Goal: Task Accomplishment & Management: Manage account settings

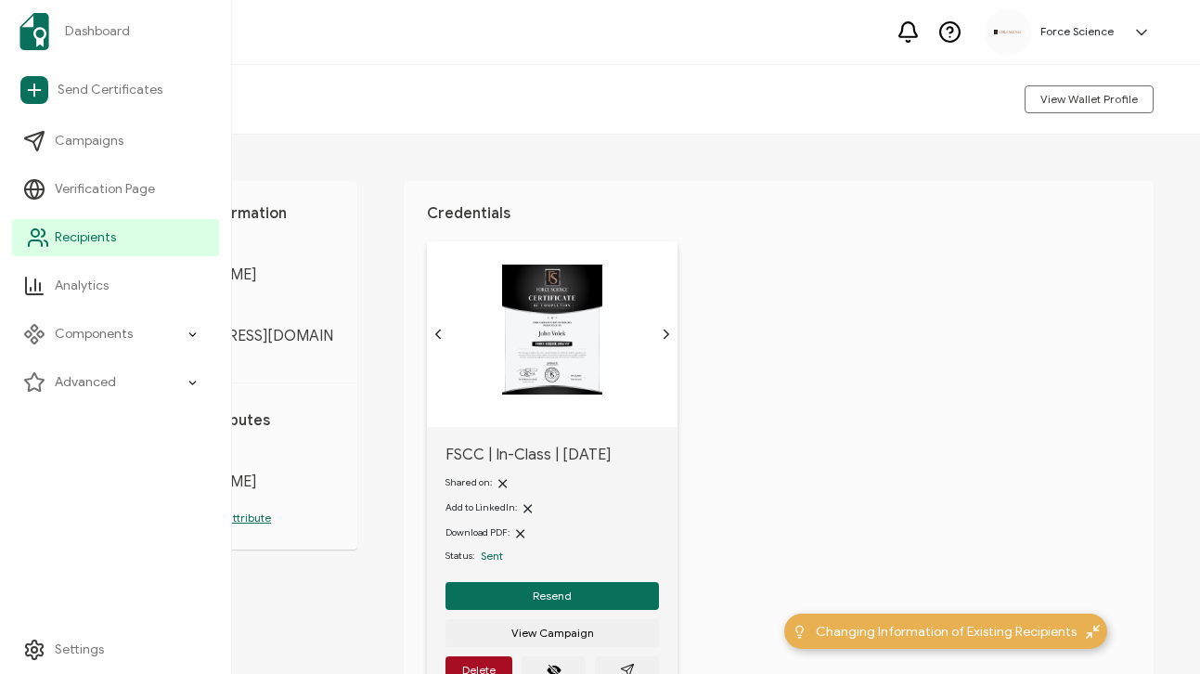
scroll to position [124, 0]
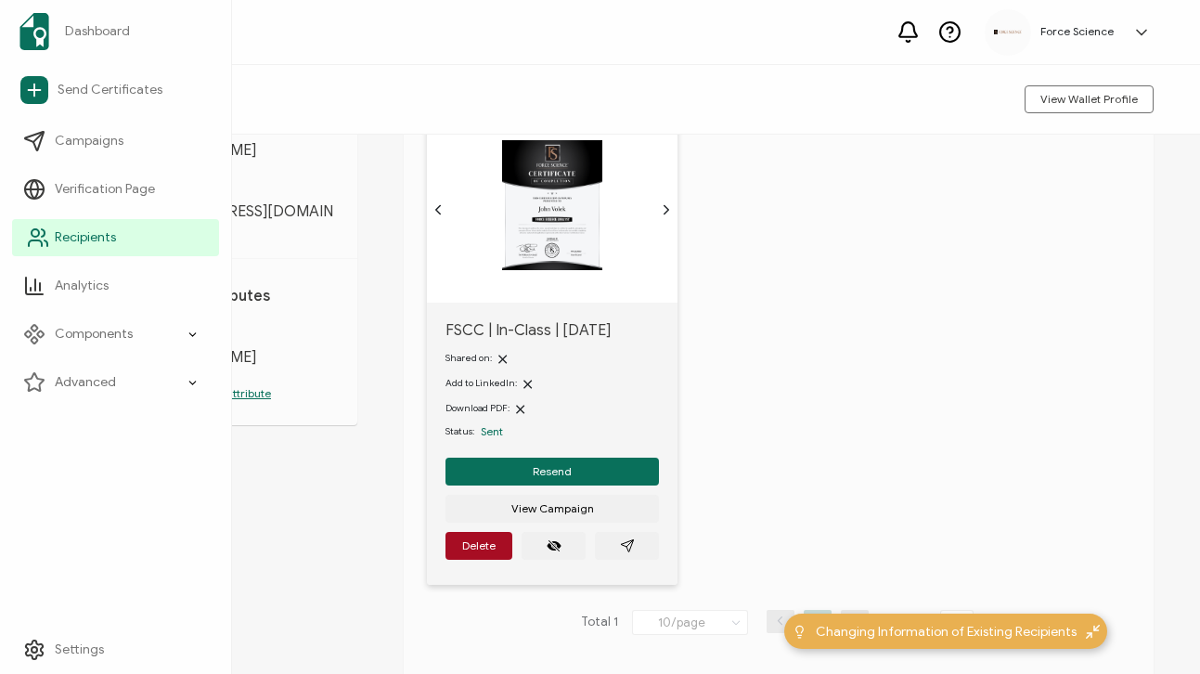
click at [69, 236] on span "Recipients" at bounding box center [85, 237] width 61 height 19
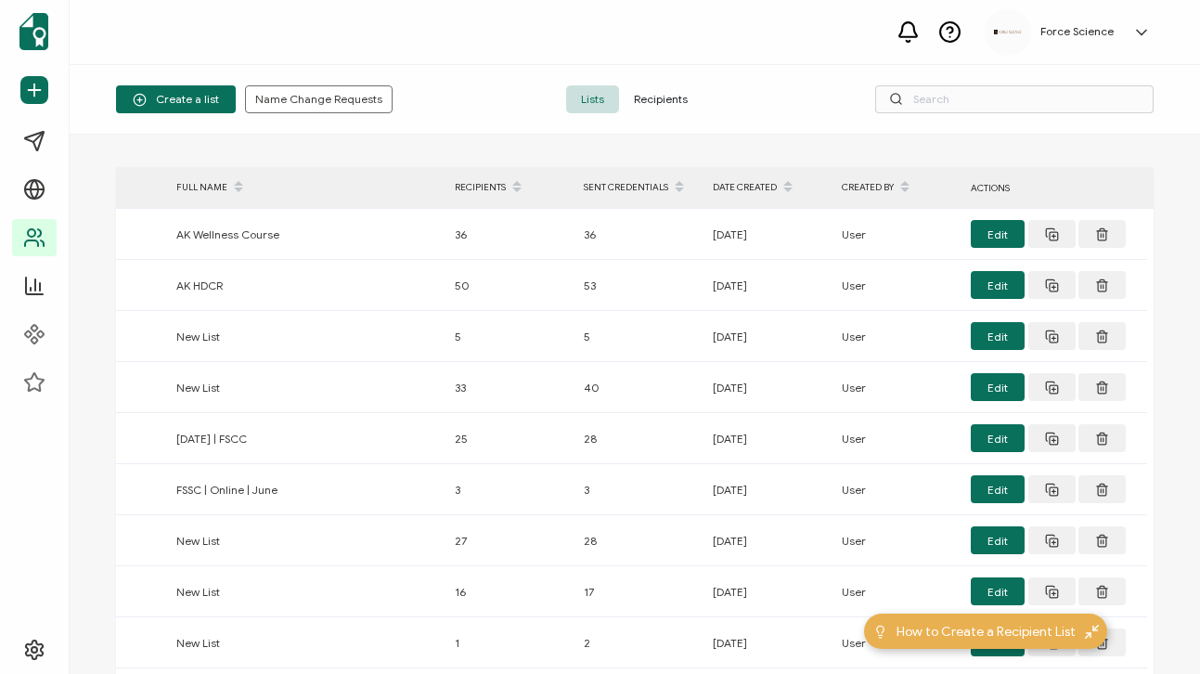
click at [673, 105] on span "Recipients" at bounding box center [661, 99] width 84 height 28
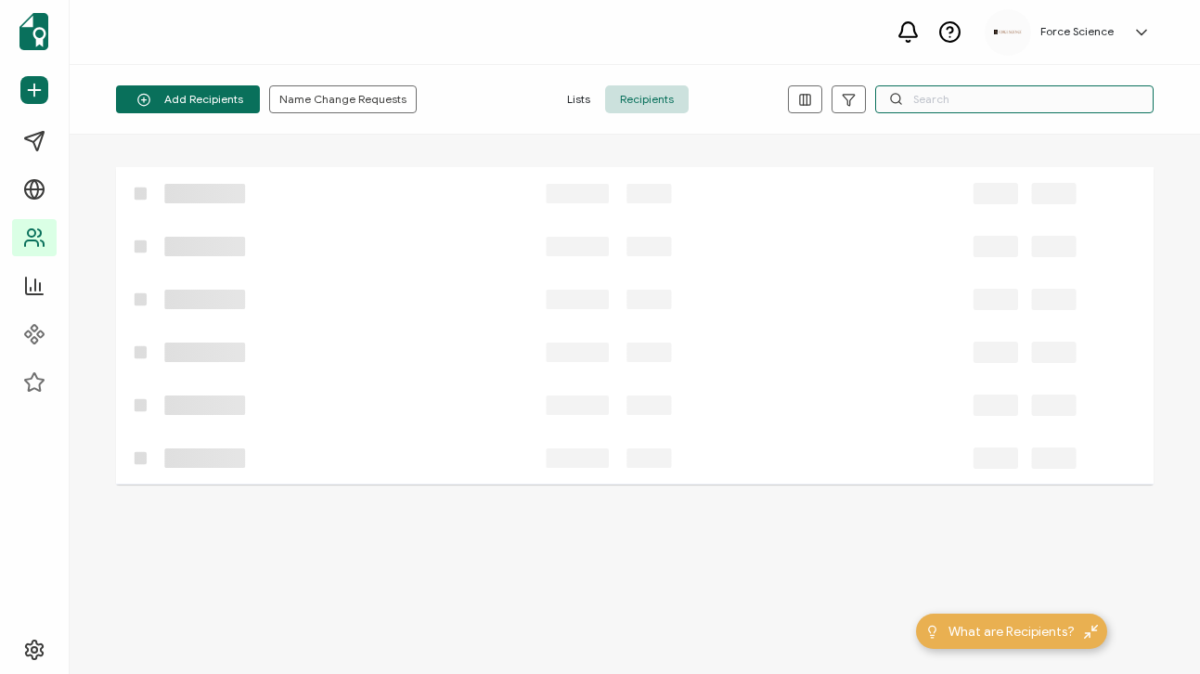
click at [943, 98] on input "text" at bounding box center [1014, 99] width 278 height 28
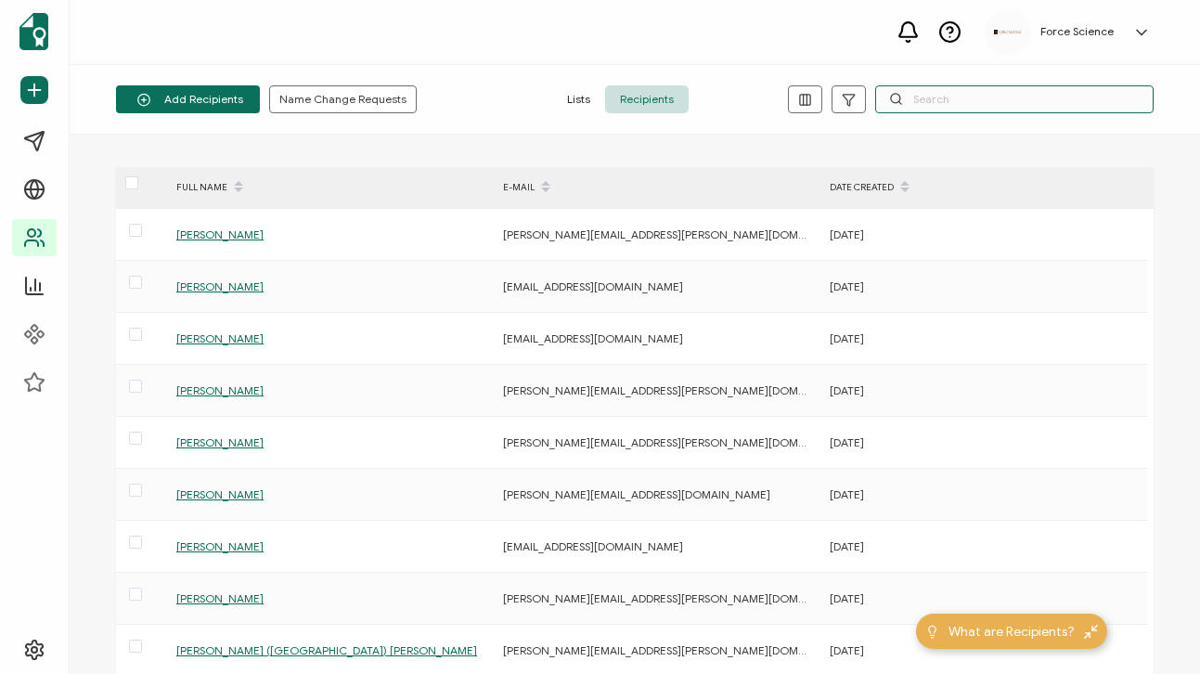
paste input "[EMAIL_ADDRESS][DOMAIN_NAME]"
type input "[EMAIL_ADDRESS][DOMAIN_NAME]"
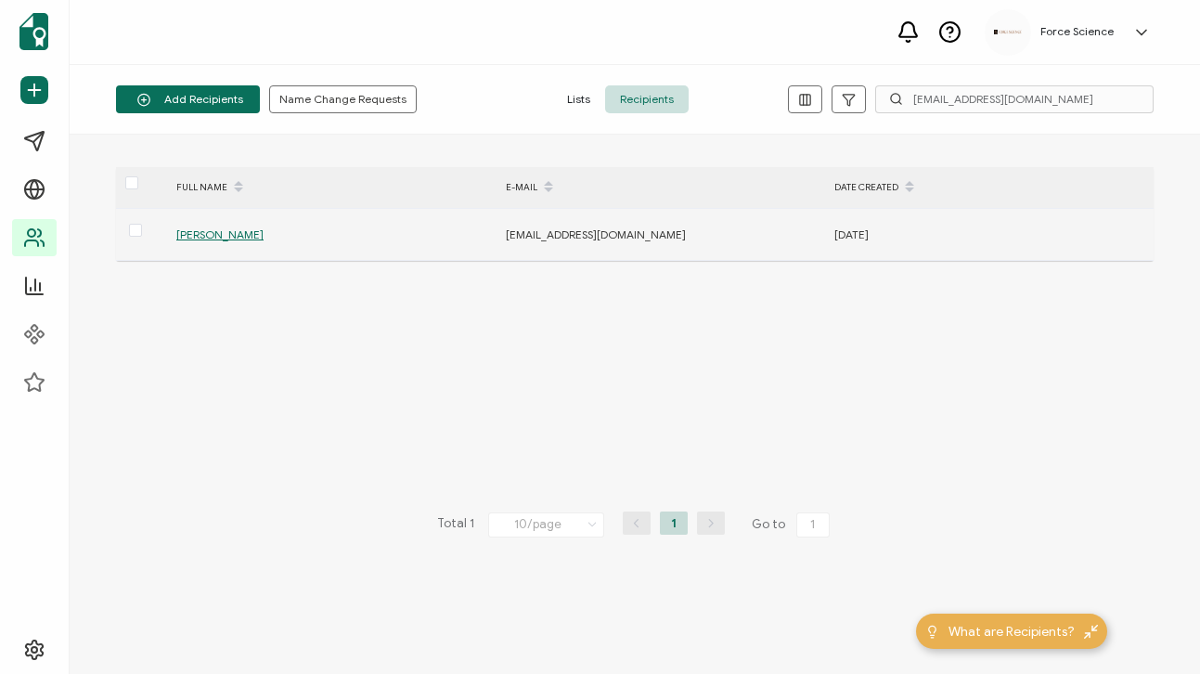
click at [230, 234] on span "[PERSON_NAME]" at bounding box center [219, 234] width 87 height 14
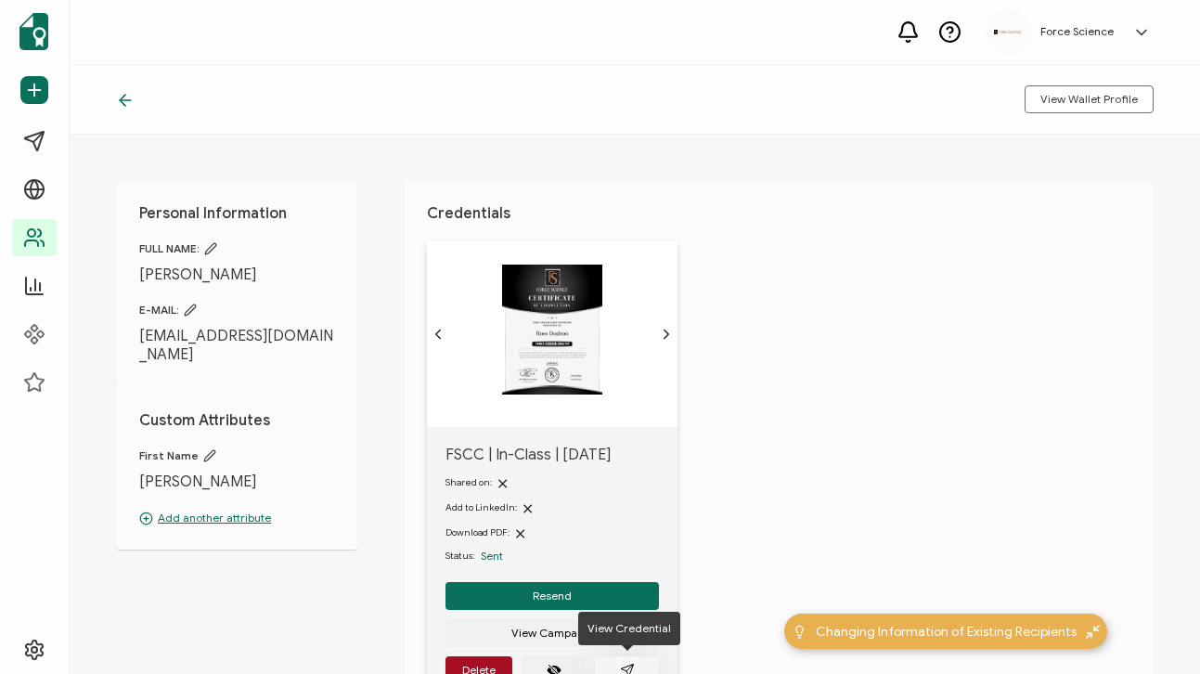
click at [628, 659] on button "button" at bounding box center [627, 670] width 64 height 28
